Goal: Task Accomplishment & Management: Use online tool/utility

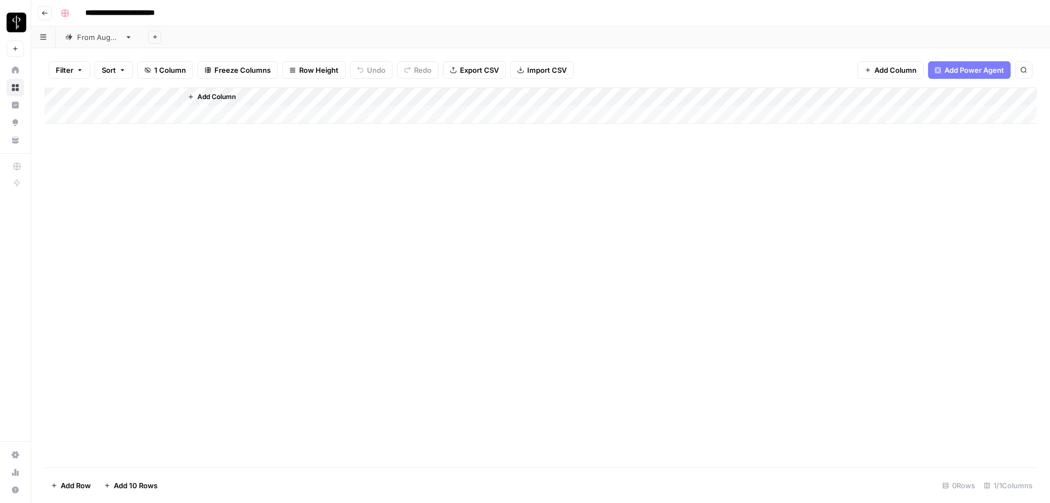
click at [99, 42] on div "From [DATE]" at bounding box center [98, 37] width 43 height 11
click at [71, 69] on span "Filter" at bounding box center [65, 70] width 18 height 11
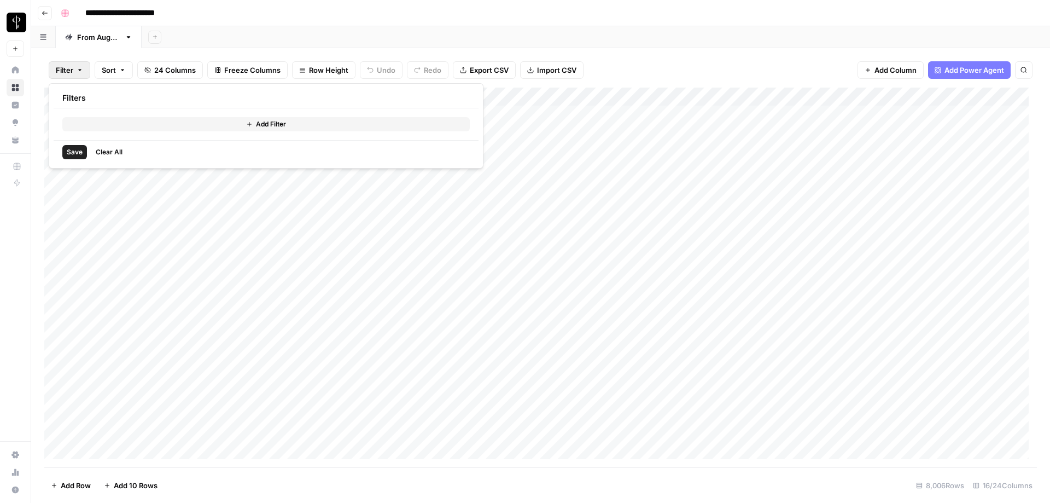
click at [217, 125] on button "Add Filter" at bounding box center [266, 124] width 408 height 14
click at [130, 124] on input "text" at bounding box center [129, 127] width 120 height 11
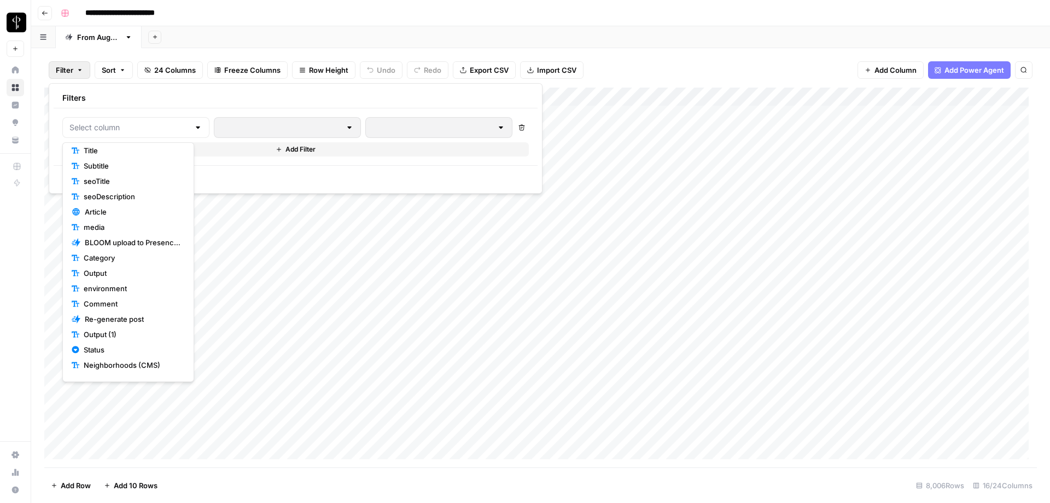
scroll to position [68, 0]
click at [100, 345] on span "Status" at bounding box center [132, 347] width 97 height 11
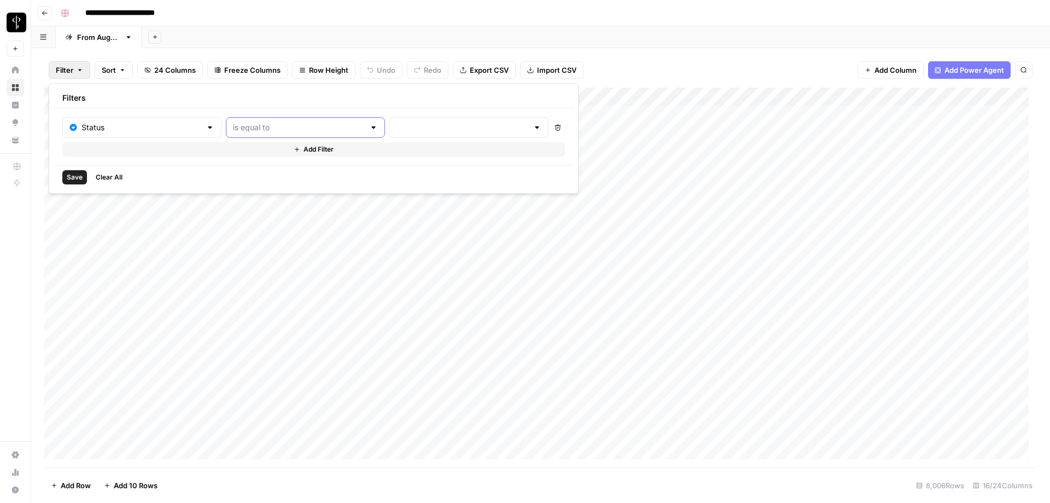
click at [261, 126] on input "text" at bounding box center [299, 127] width 132 height 11
drag, startPoint x: 269, startPoint y: 173, endPoint x: 384, endPoint y: 129, distance: 123.5
click at [270, 172] on span "is not equal to" at bounding box center [280, 170] width 121 height 11
type input "is not equal to"
click at [397, 129] on input "text" at bounding box center [463, 127] width 132 height 11
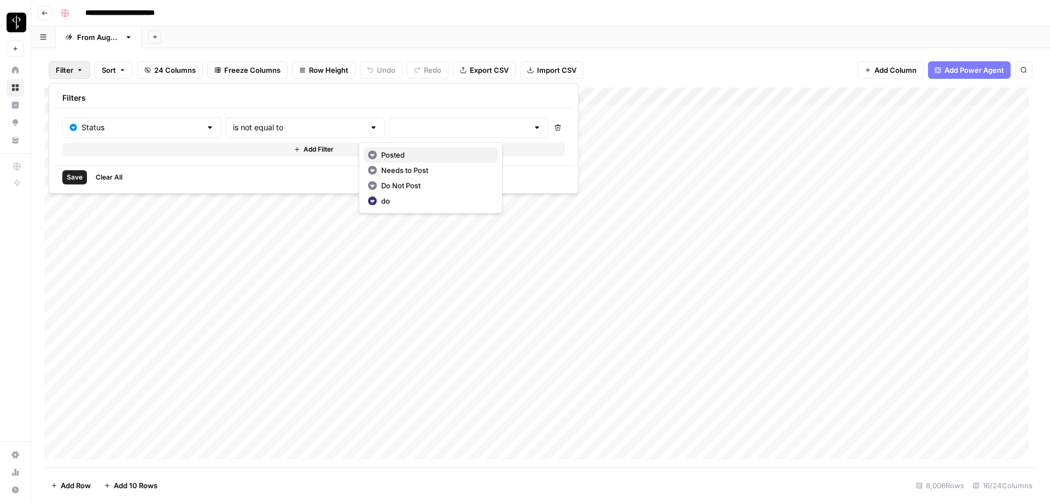
click at [393, 149] on button "Posted" at bounding box center [431, 154] width 134 height 15
type input "Posted"
click at [281, 145] on button "Add Filter" at bounding box center [315, 149] width 506 height 14
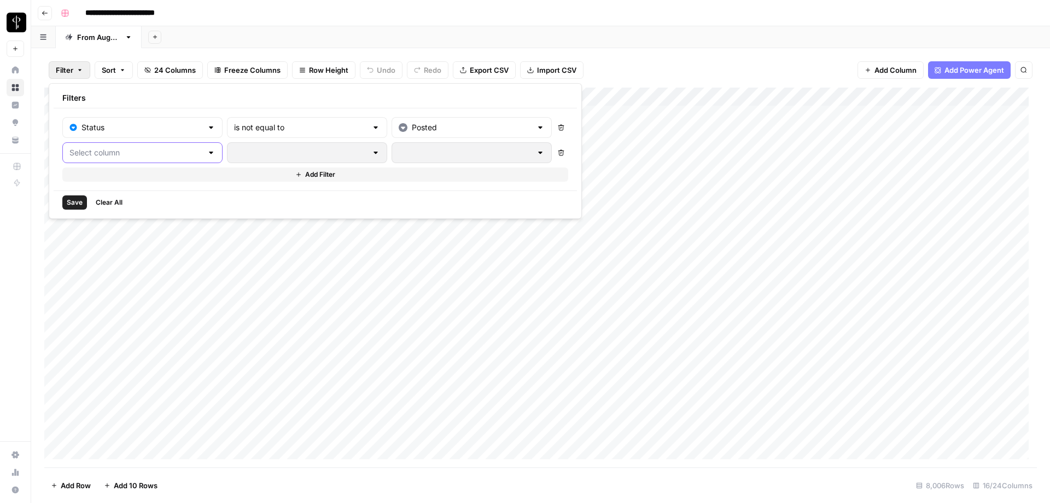
click at [117, 152] on input "text" at bounding box center [135, 152] width 133 height 11
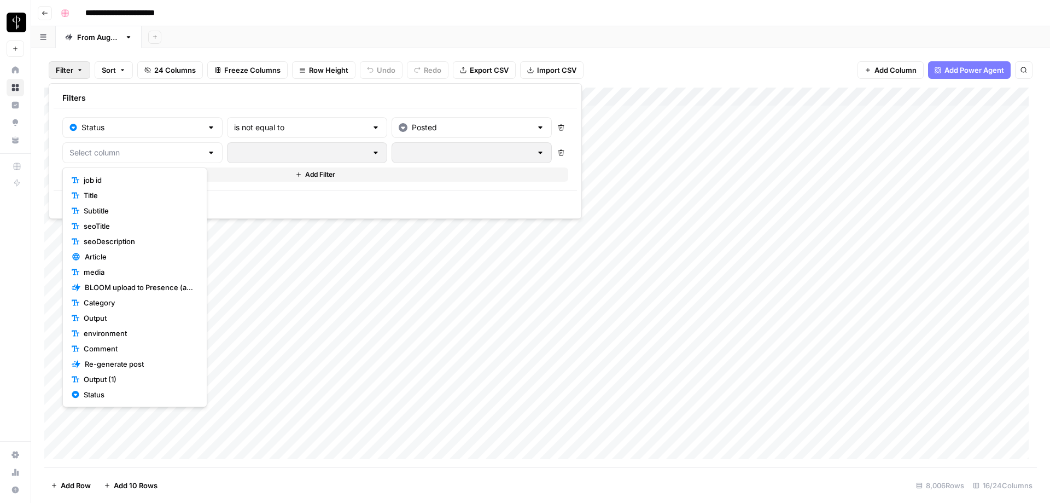
scroll to position [123, 0]
click at [95, 319] on span "Status" at bounding box center [139, 317] width 110 height 11
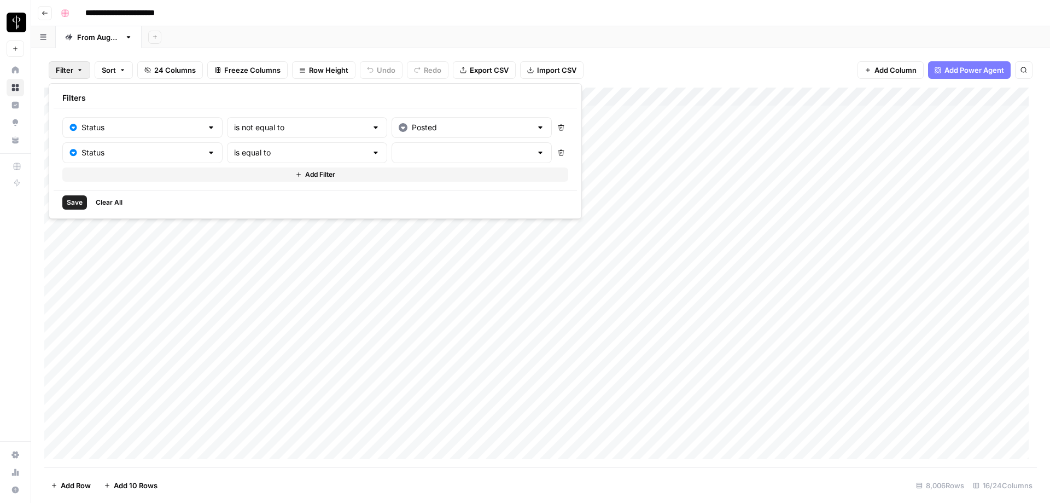
click at [270, 145] on div "is equal to" at bounding box center [307, 152] width 160 height 21
click at [270, 201] on button "is not equal to" at bounding box center [284, 195] width 135 height 15
type input "is not equal to"
click at [412, 154] on input "text" at bounding box center [465, 152] width 133 height 11
click at [419, 195] on span "Needs to Post" at bounding box center [438, 195] width 109 height 11
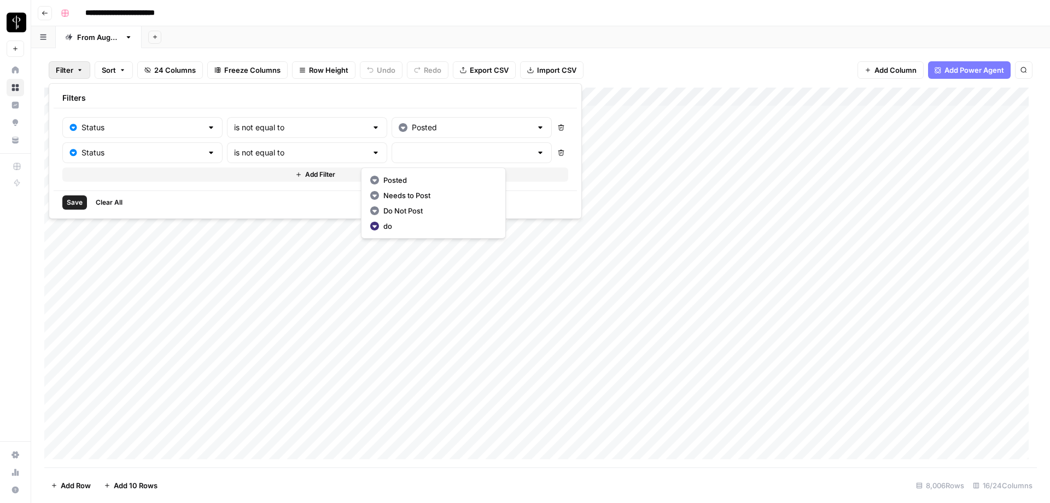
type input "Needs to Post"
click at [269, 173] on button "Add Filter" at bounding box center [315, 174] width 506 height 14
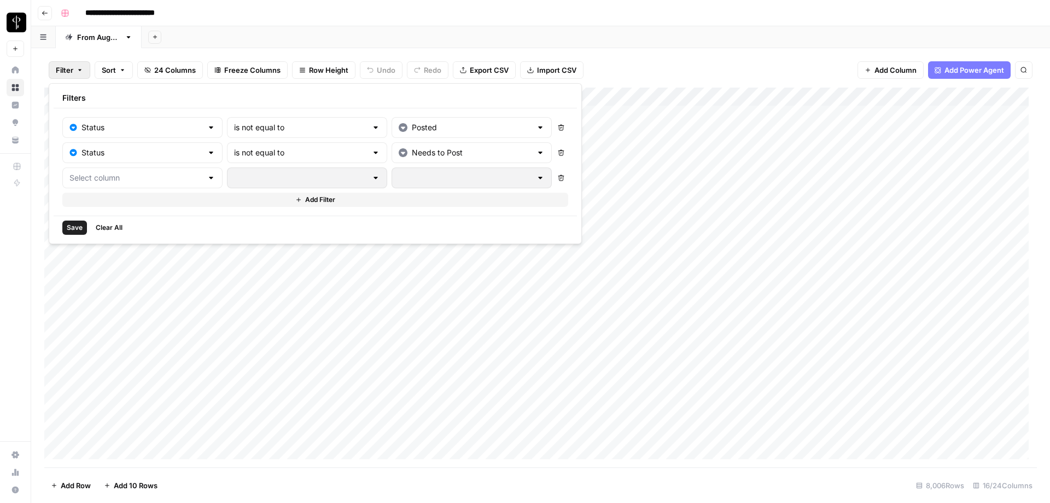
click at [207, 179] on div at bounding box center [211, 177] width 9 height 11
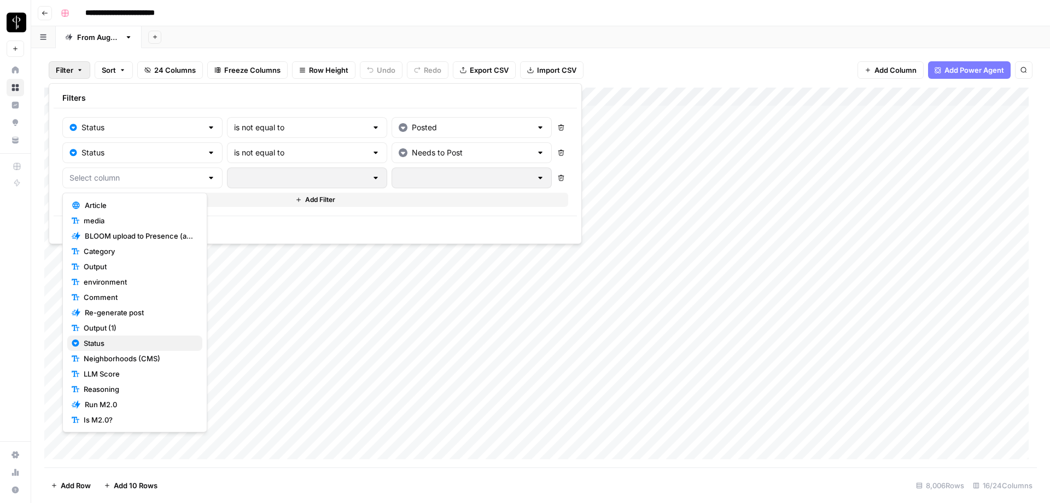
click at [108, 346] on span "Status" at bounding box center [139, 343] width 110 height 11
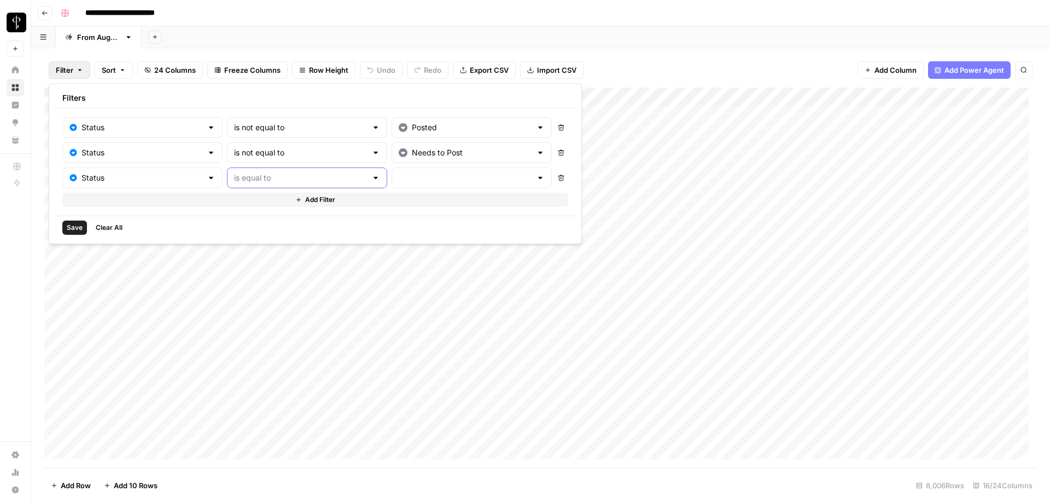
click at [254, 173] on input "text" at bounding box center [300, 177] width 133 height 11
click at [270, 208] on span "is equal to" at bounding box center [277, 205] width 112 height 11
type input "is equal to"
click at [413, 181] on input "text" at bounding box center [465, 177] width 133 height 11
click at [310, 179] on input "text" at bounding box center [300, 177] width 133 height 11
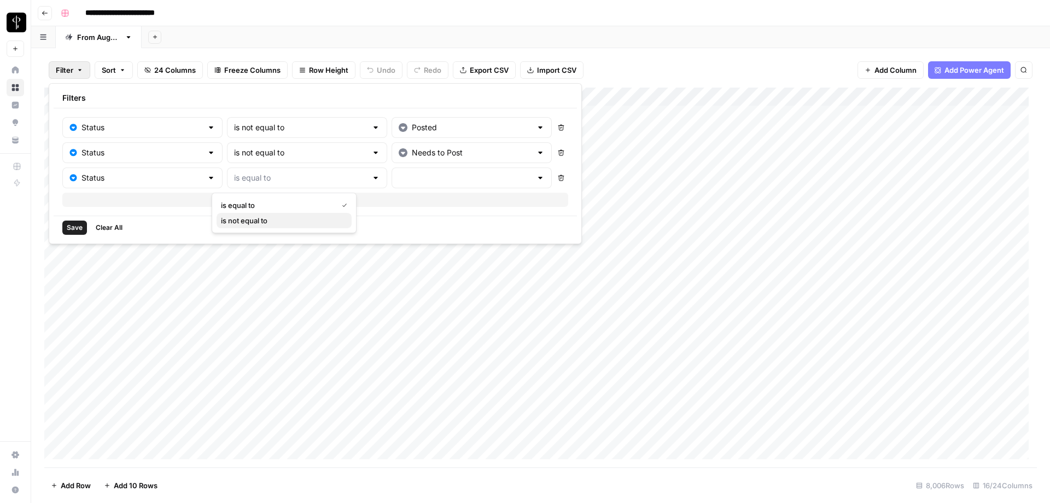
click at [248, 218] on span "is not equal to" at bounding box center [282, 220] width 122 height 11
type input "is not equal to"
click at [419, 176] on input "text" at bounding box center [465, 177] width 133 height 11
click at [413, 234] on span "Do Not Post" at bounding box center [438, 235] width 109 height 11
type input "Do Not Post"
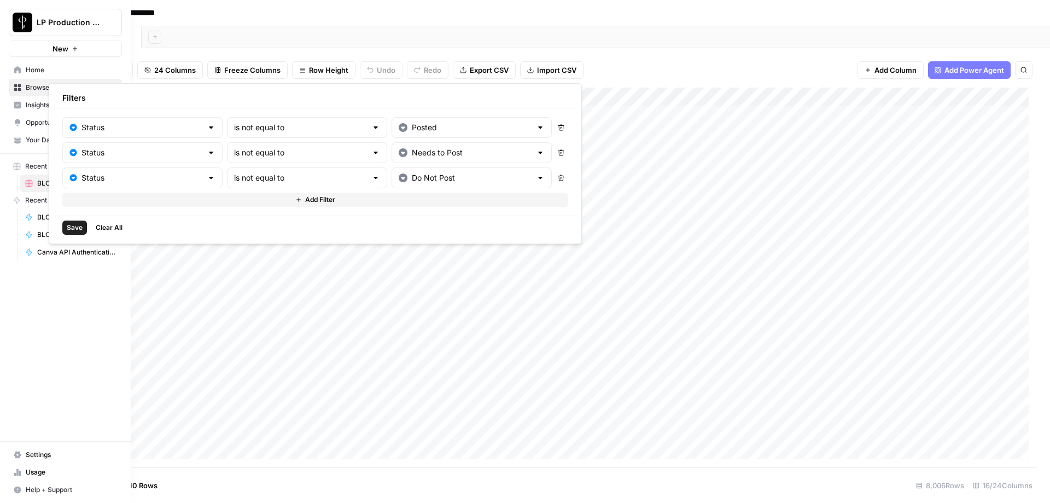
click at [73, 226] on span "Save" at bounding box center [75, 228] width 16 height 10
